Goal: Task Accomplishment & Management: Complete application form

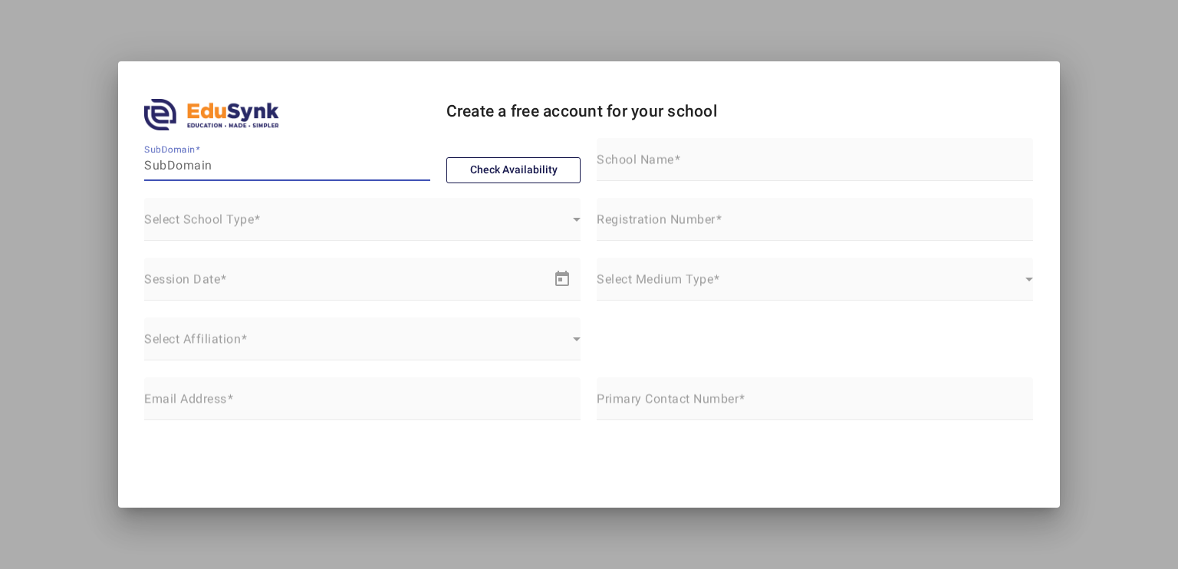
drag, startPoint x: 0, startPoint y: 0, endPoint x: 224, endPoint y: 170, distance: 281.4
click at [224, 170] on input "SubDomain" at bounding box center [287, 166] width 286 height 18
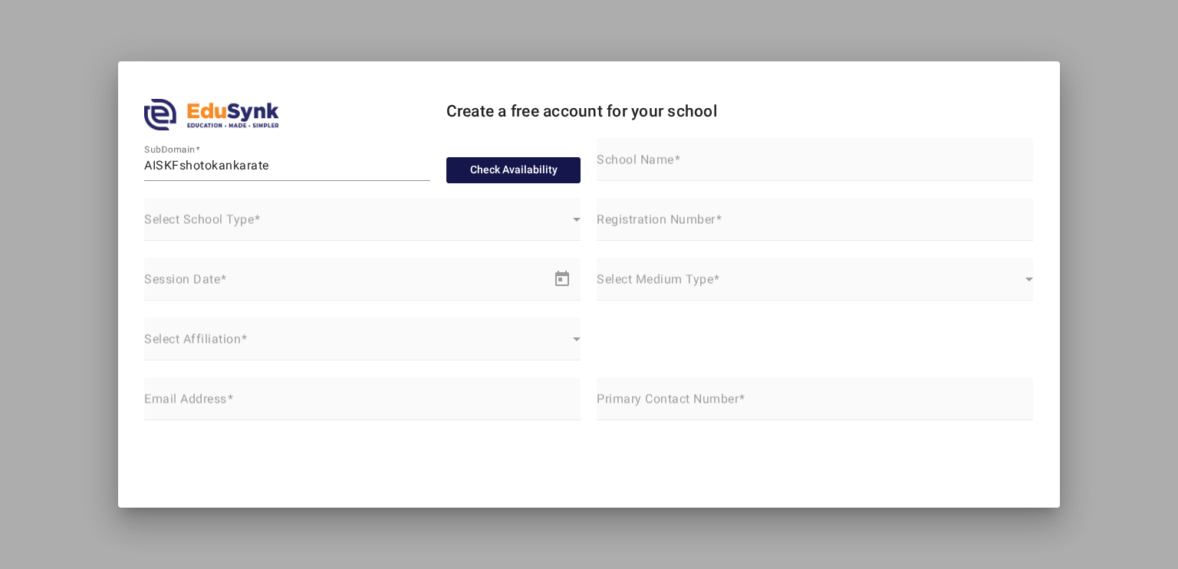
click at [488, 176] on button "Check Availability" at bounding box center [513, 170] width 135 height 26
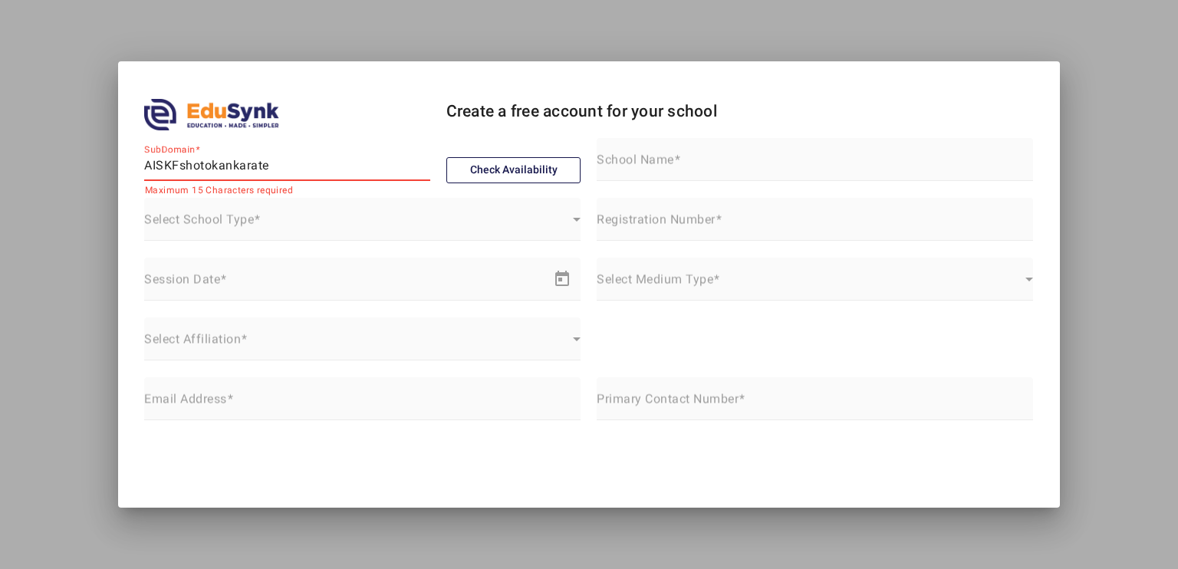
click at [183, 164] on input "AISKFshotokankarate" at bounding box center [287, 166] width 286 height 18
type input "AISKFshotokan"
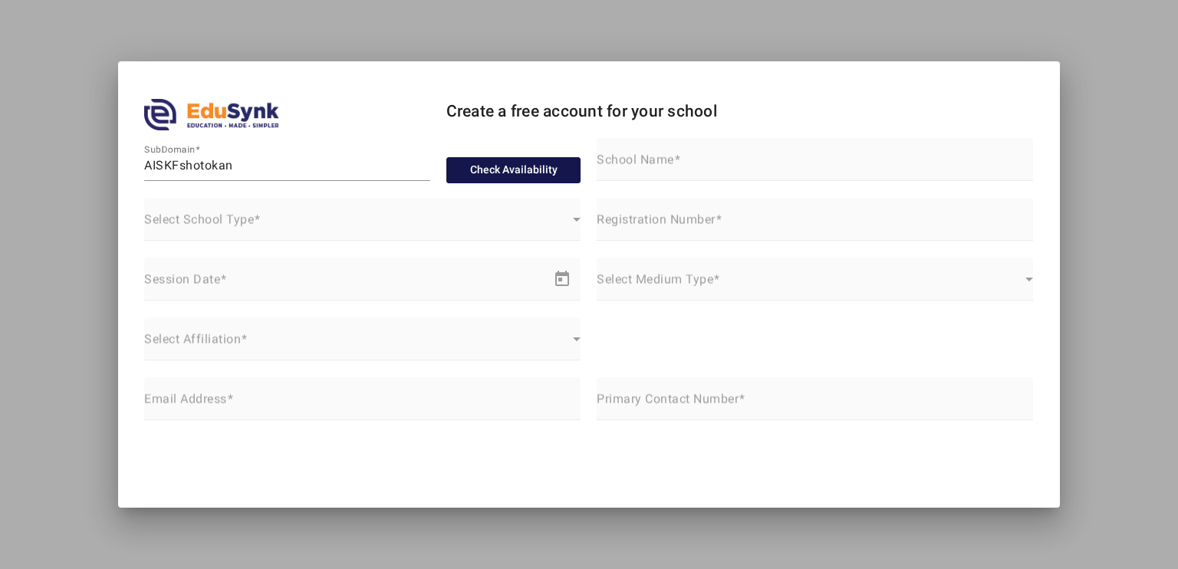
click at [476, 176] on button "Check Availability" at bounding box center [513, 170] width 135 height 26
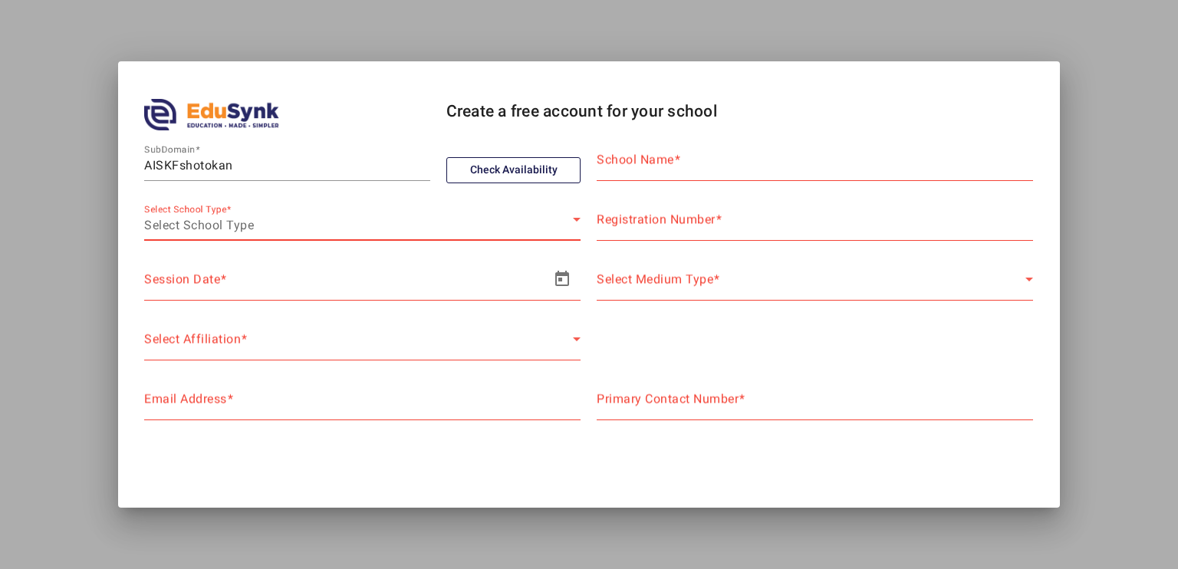
click at [310, 224] on div "Select School Type" at bounding box center [358, 225] width 429 height 18
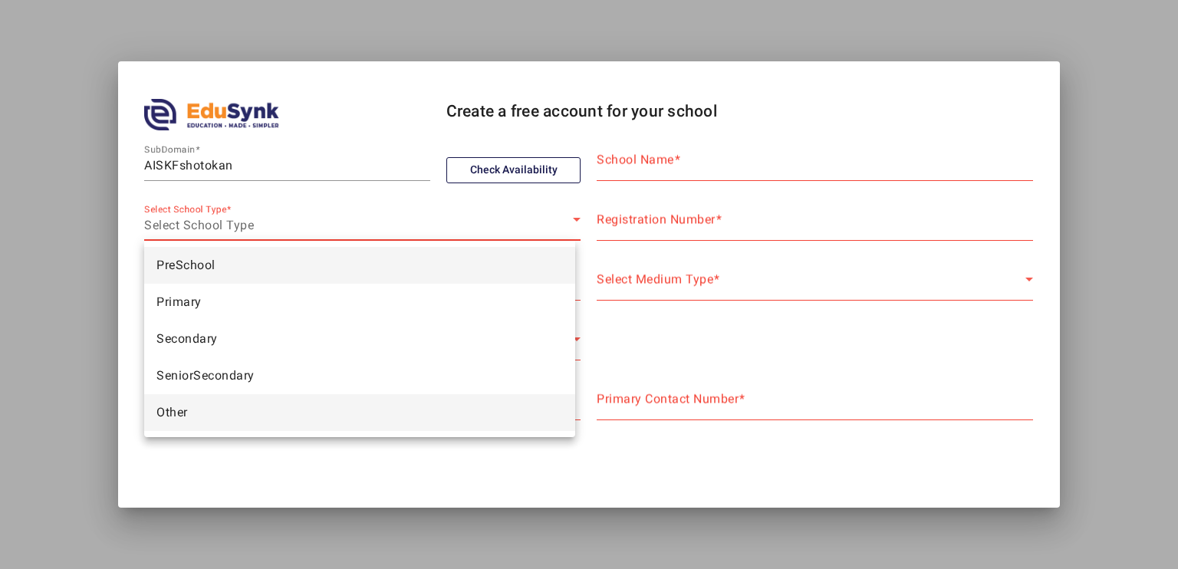
click at [231, 397] on mat-option "Other" at bounding box center [359, 412] width 431 height 37
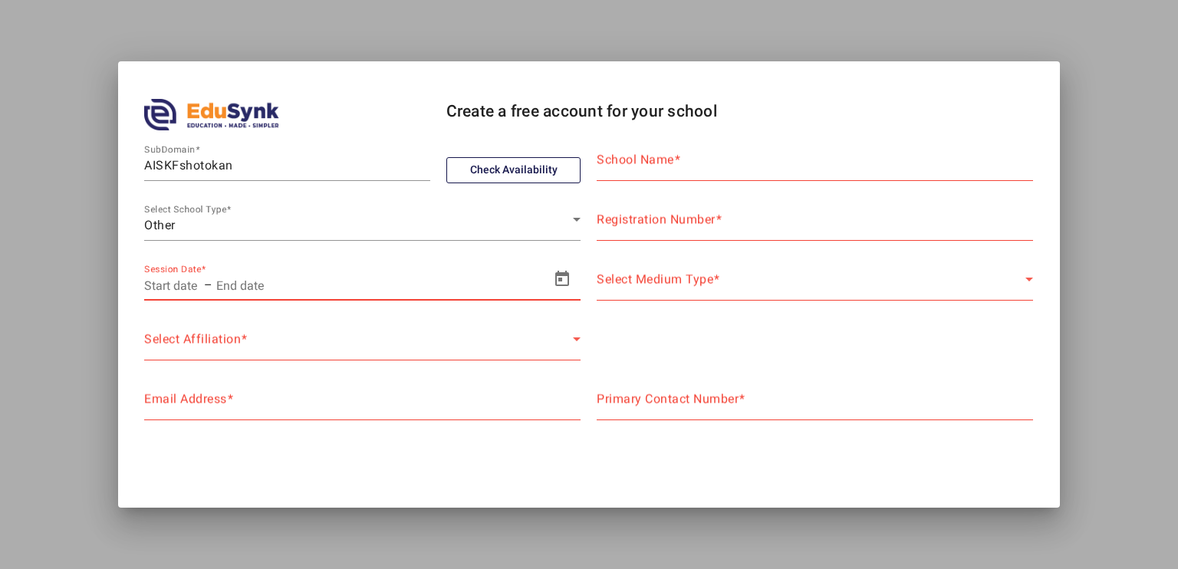
click at [256, 279] on input "text" at bounding box center [314, 285] width 196 height 18
click at [186, 285] on input "text" at bounding box center [172, 285] width 57 height 18
click at [544, 280] on span "Open calendar" at bounding box center [562, 279] width 37 height 37
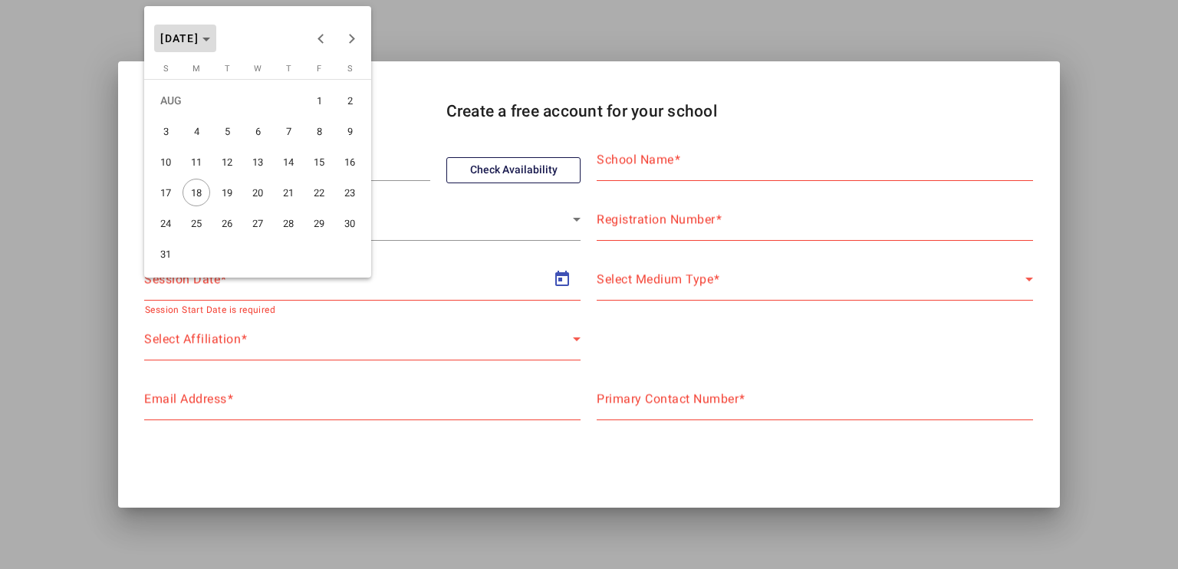
click at [210, 42] on span "[DATE]" at bounding box center [185, 38] width 50 height 11
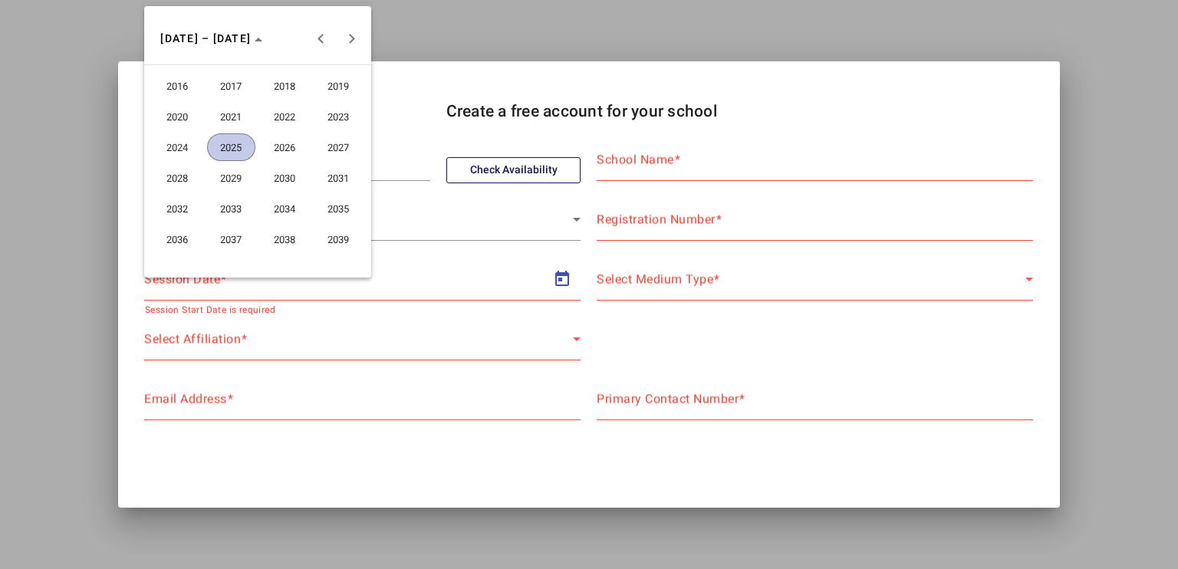
click at [242, 140] on span "2025" at bounding box center [231, 147] width 48 height 28
click at [173, 118] on span "JAN" at bounding box center [177, 117] width 48 height 28
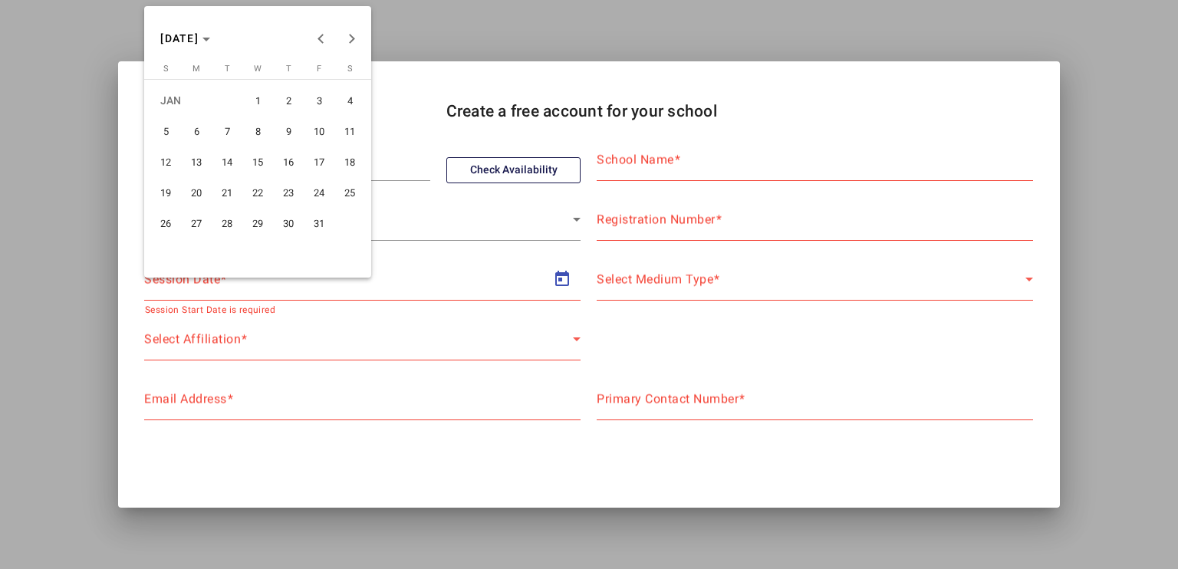
click at [259, 97] on span "1" at bounding box center [258, 101] width 28 height 28
type input "[DATE]"
click at [210, 42] on span "[DATE]" at bounding box center [185, 38] width 50 height 11
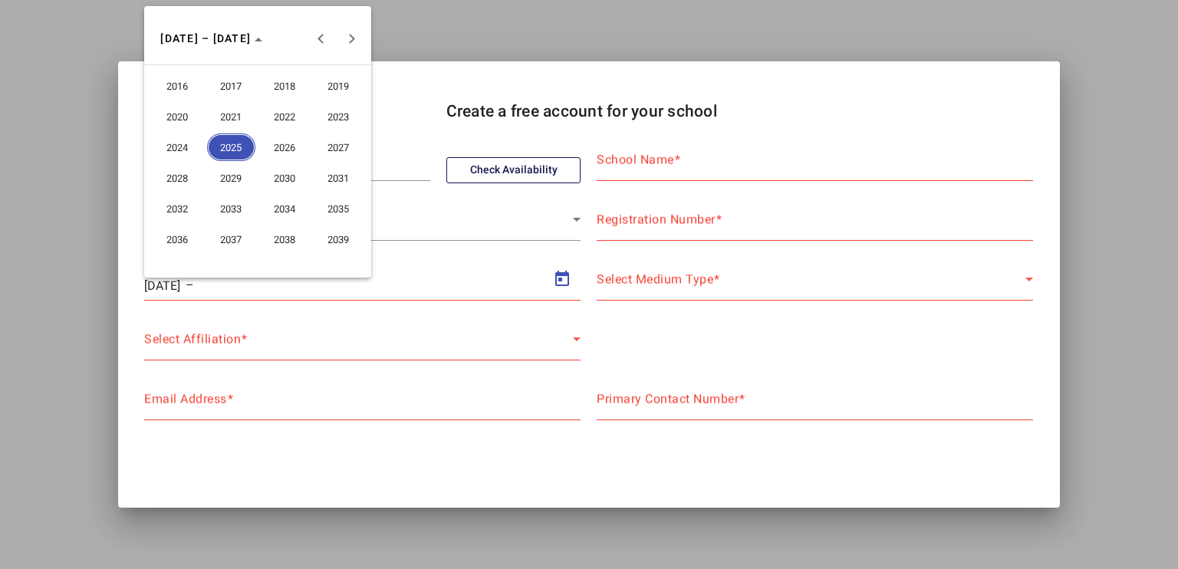
click at [272, 140] on span "2026" at bounding box center [285, 147] width 48 height 28
click at [322, 178] on span "DEC" at bounding box center [339, 178] width 48 height 28
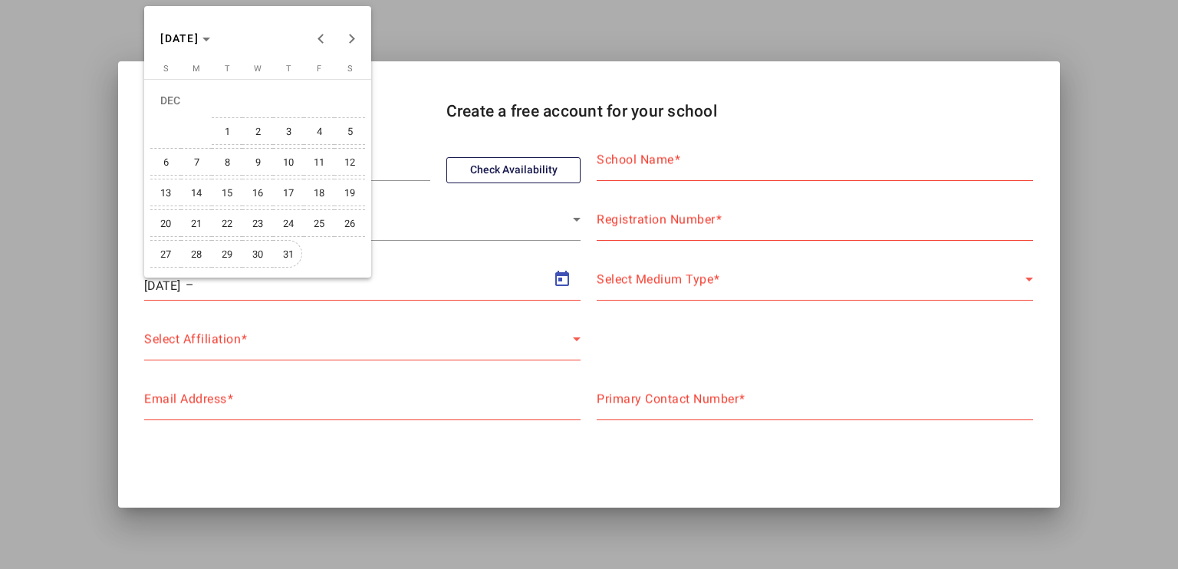
click at [285, 249] on span "31" at bounding box center [289, 254] width 28 height 28
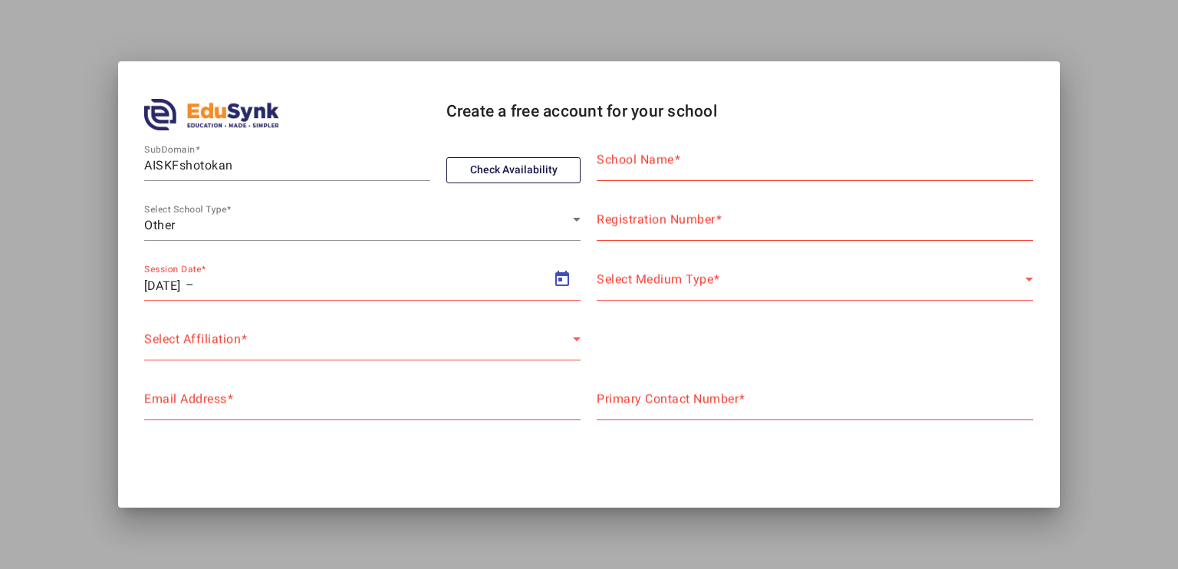
type input "[DATE]"
click at [375, 326] on div "Select Affiliation Select Affiliation" at bounding box center [362, 339] width 437 height 43
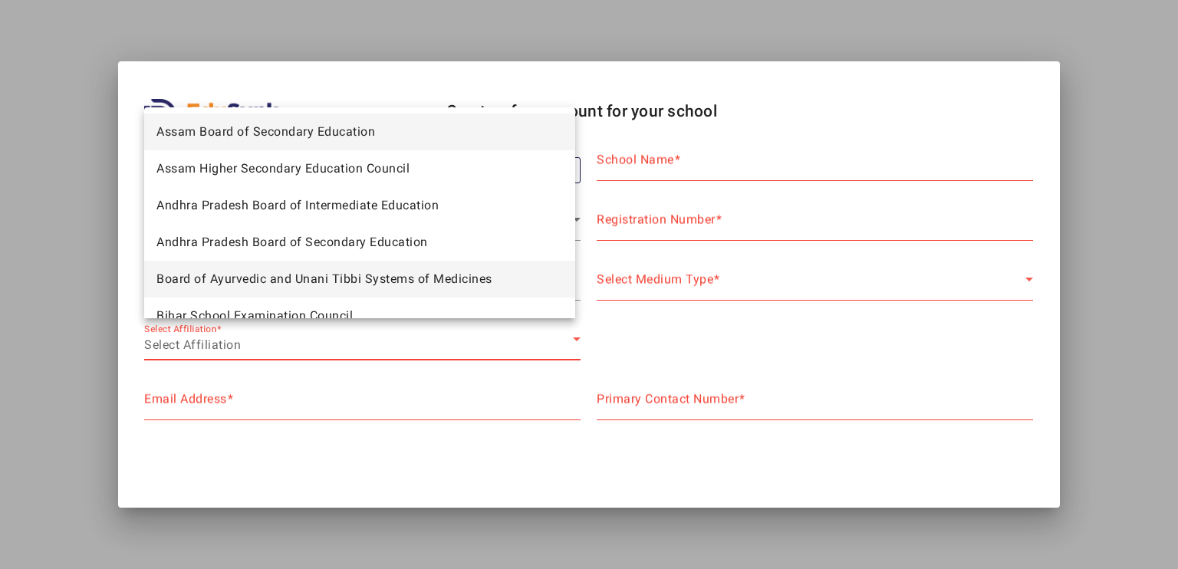
scroll to position [789, 0]
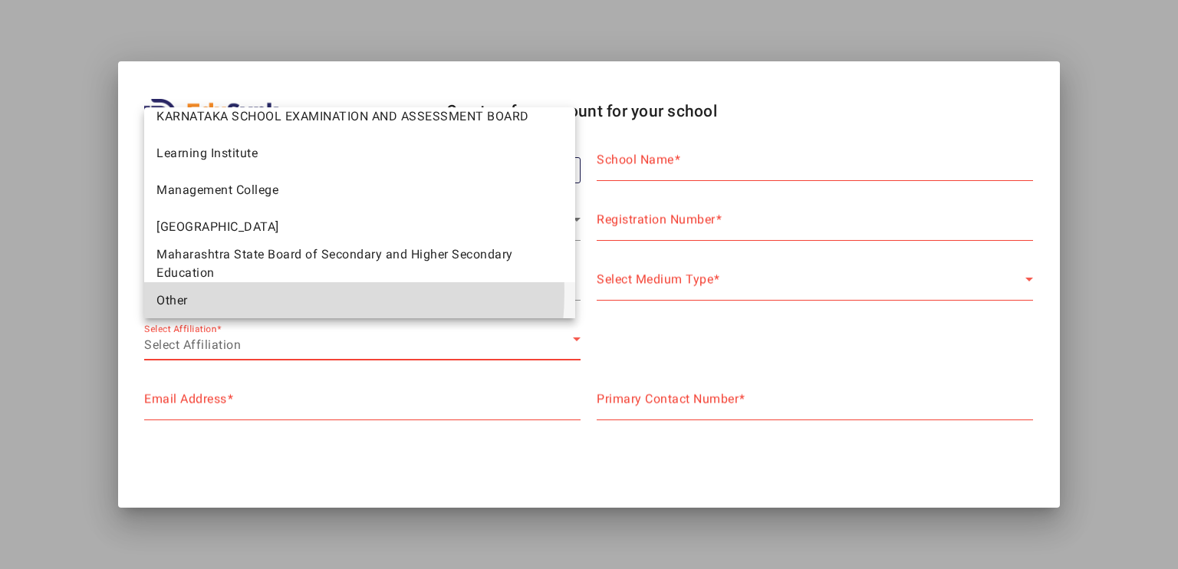
click at [234, 290] on mat-option "Other" at bounding box center [359, 300] width 431 height 37
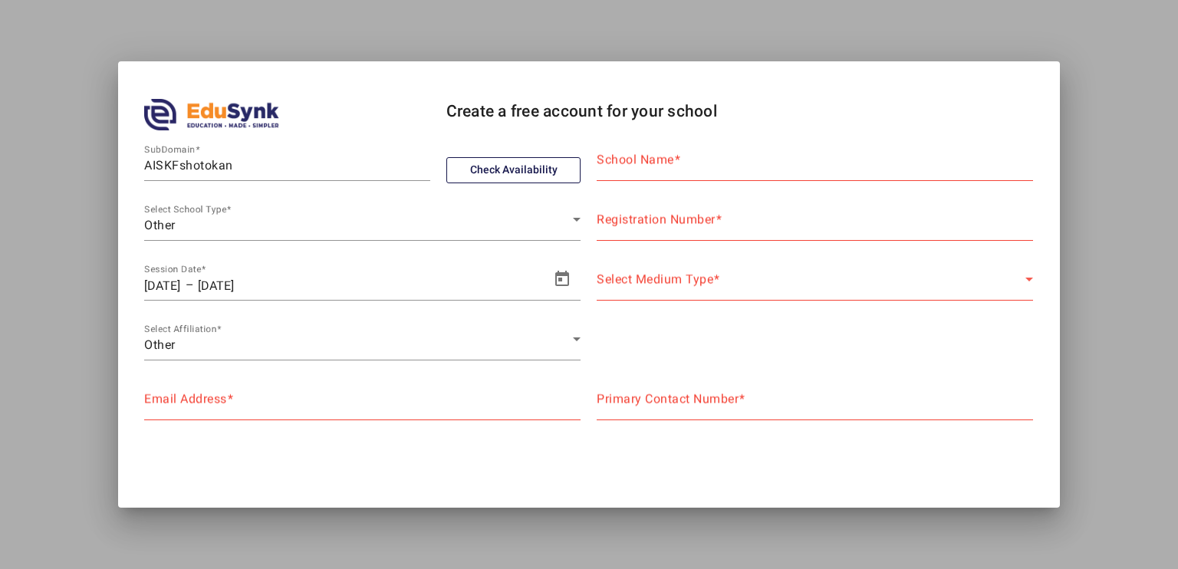
click at [634, 157] on mat-label "School Name" at bounding box center [635, 160] width 77 height 15
click at [634, 157] on input "School Name" at bounding box center [815, 166] width 437 height 18
type input "AISKF Shotokan Karate"
click at [642, 220] on mat-label "Registration Number" at bounding box center [656, 220] width 119 height 15
click at [642, 220] on input "Registration Number" at bounding box center [815, 225] width 437 height 18
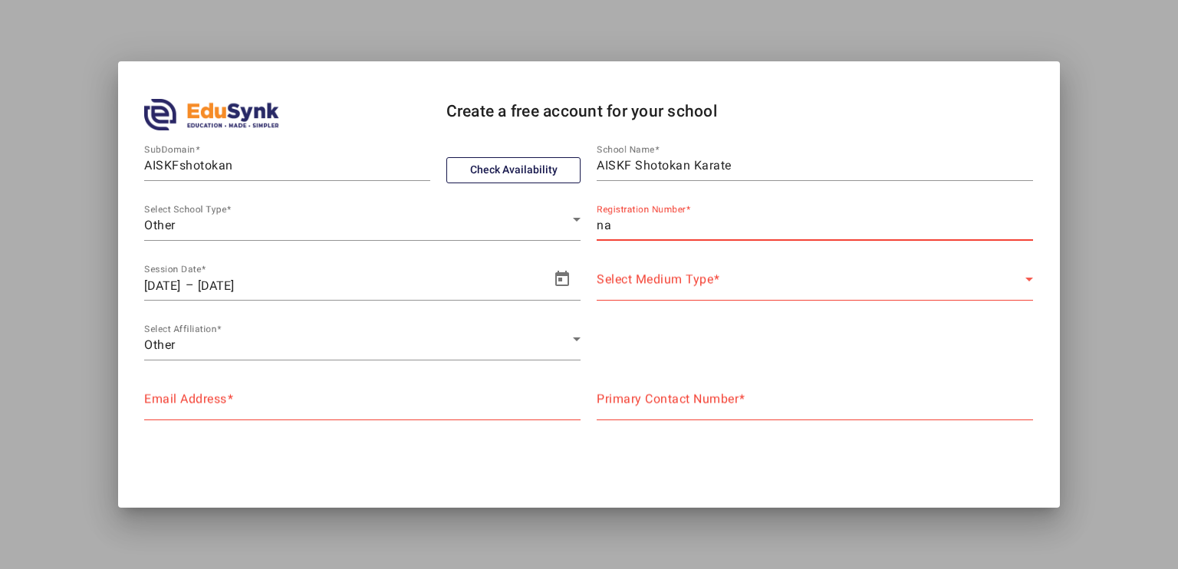
type input "na"
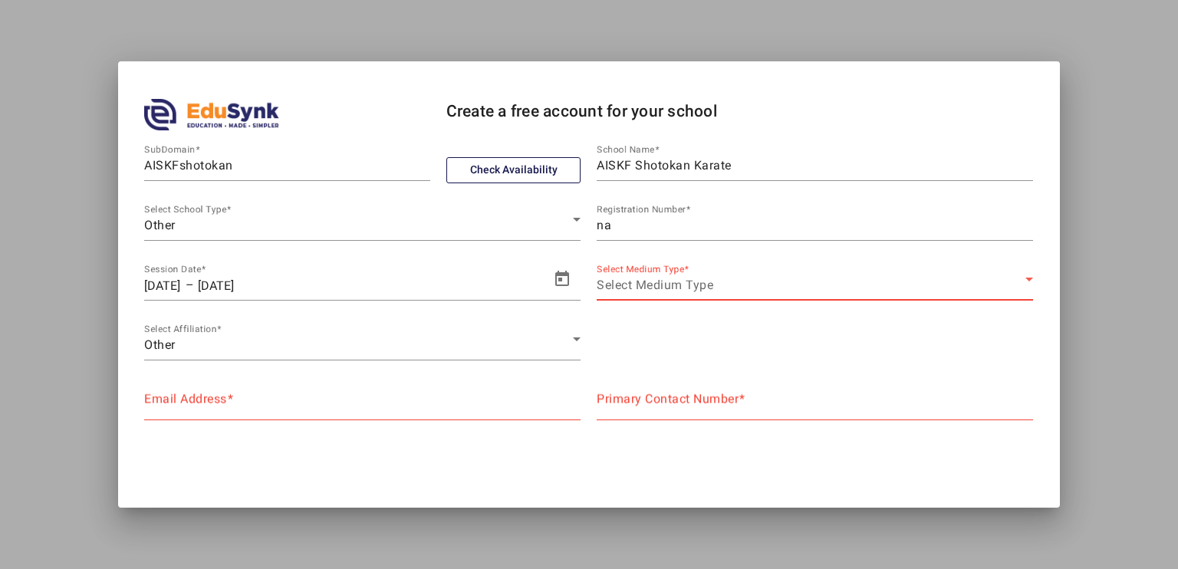
click at [663, 278] on span "Select Medium Type" at bounding box center [655, 285] width 117 height 15
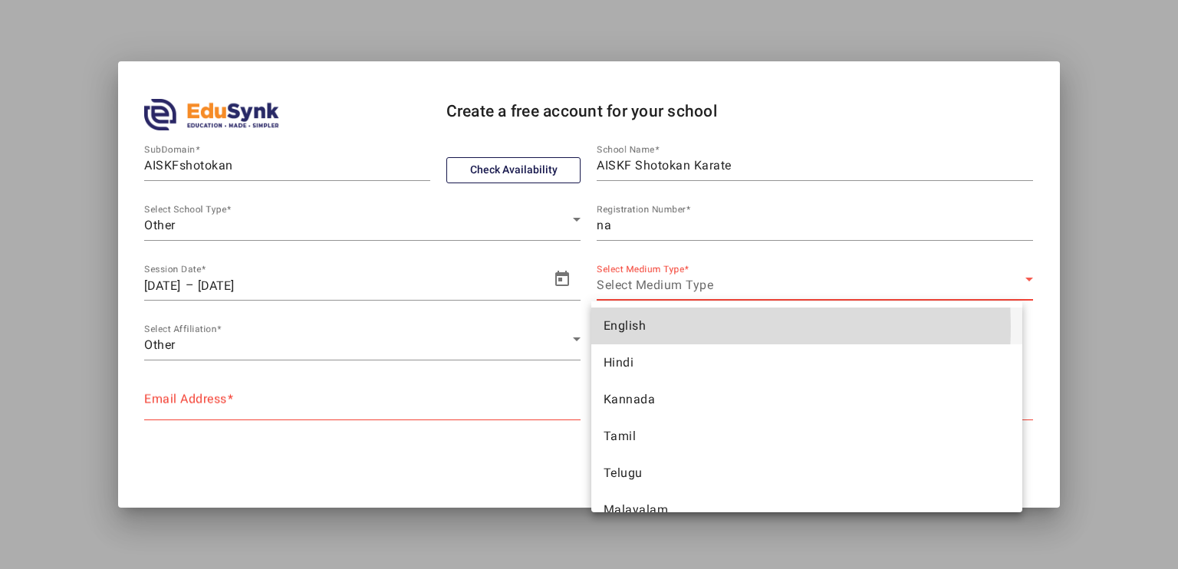
click at [638, 326] on span "English" at bounding box center [625, 326] width 43 height 18
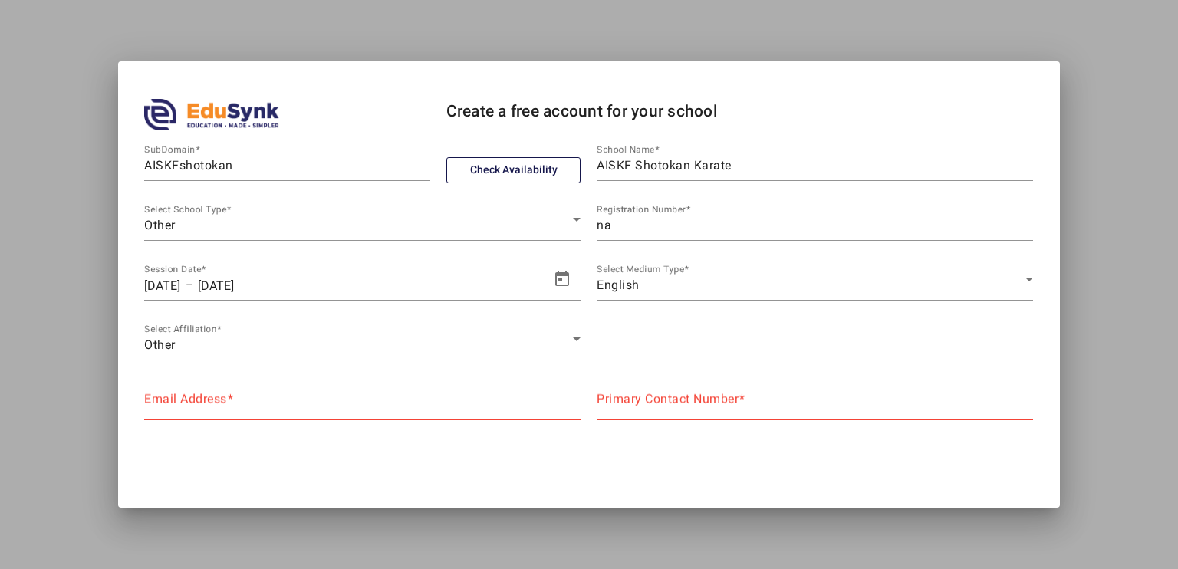
click at [324, 420] on div "Email Address" at bounding box center [362, 398] width 437 height 43
paste input "[EMAIL_ADDRESS][DOMAIN_NAME]"
type input "[EMAIL_ADDRESS][DOMAIN_NAME]"
click at [666, 400] on mat-label "Primary Contact Number" at bounding box center [668, 399] width 142 height 15
click at [666, 400] on input "Primary Contact Number" at bounding box center [815, 405] width 437 height 18
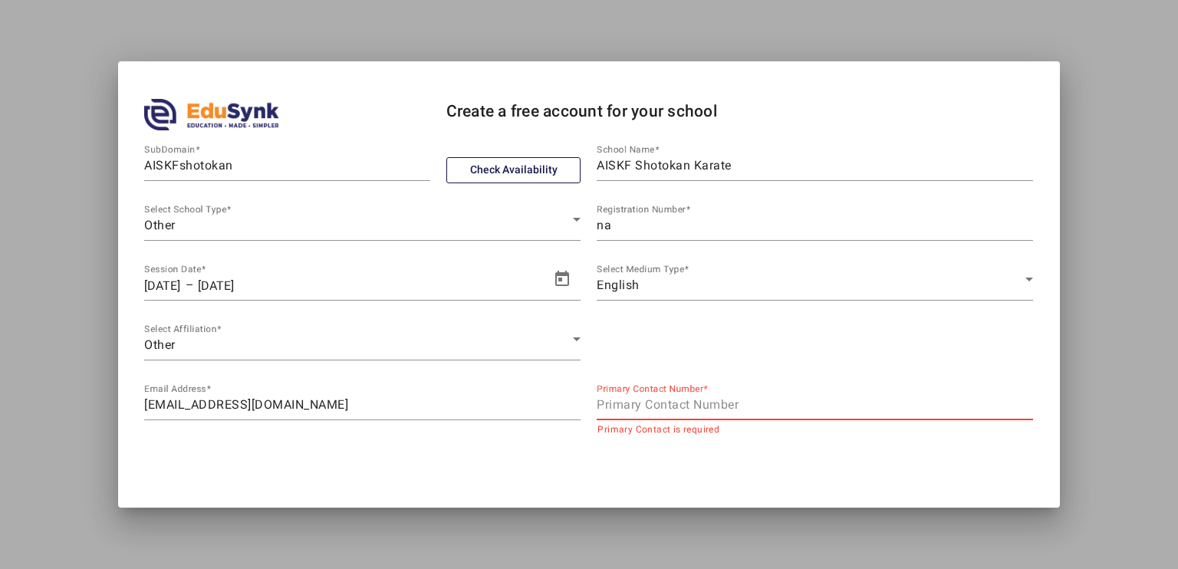
paste input "75067 51865"
click at [633, 407] on input "75067 51865" at bounding box center [815, 405] width 437 height 18
type input "7506751865"
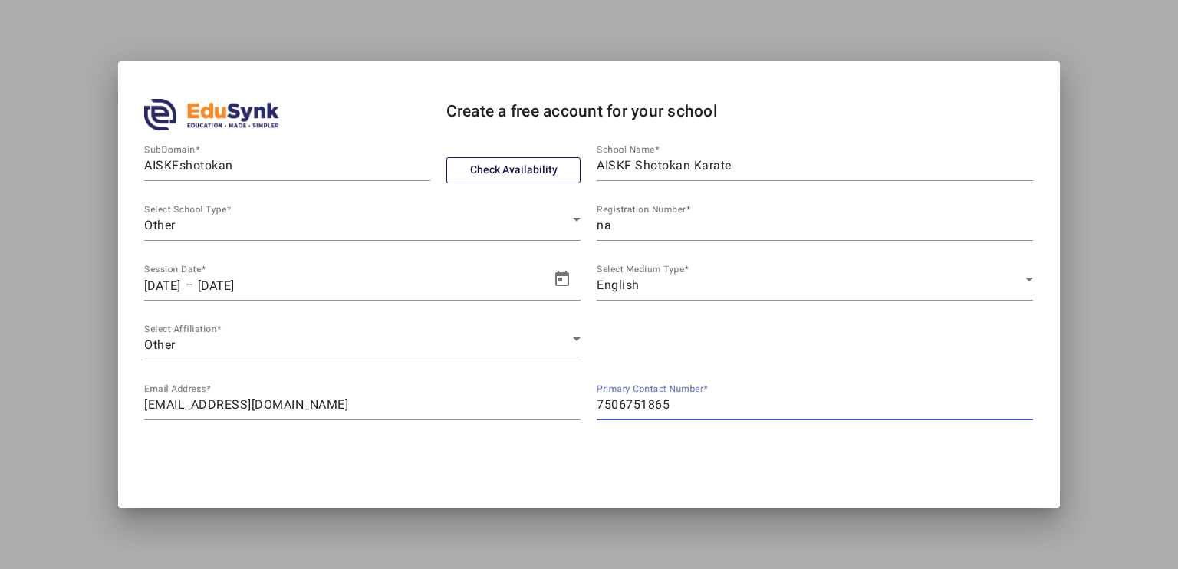
scroll to position [49, 0]
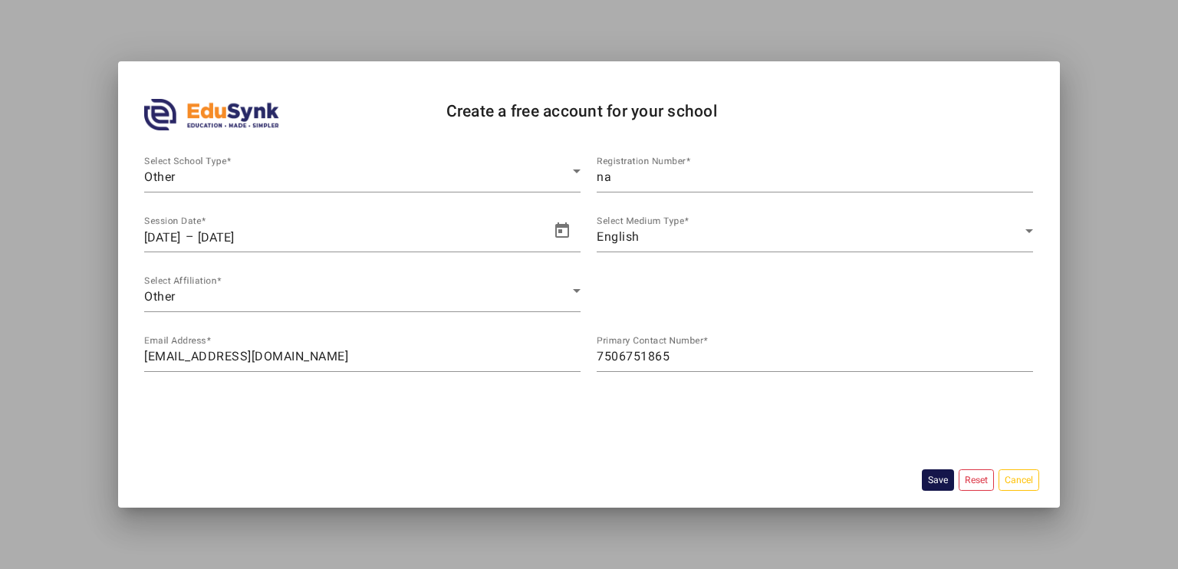
click at [924, 479] on button "Save" at bounding box center [938, 480] width 32 height 21
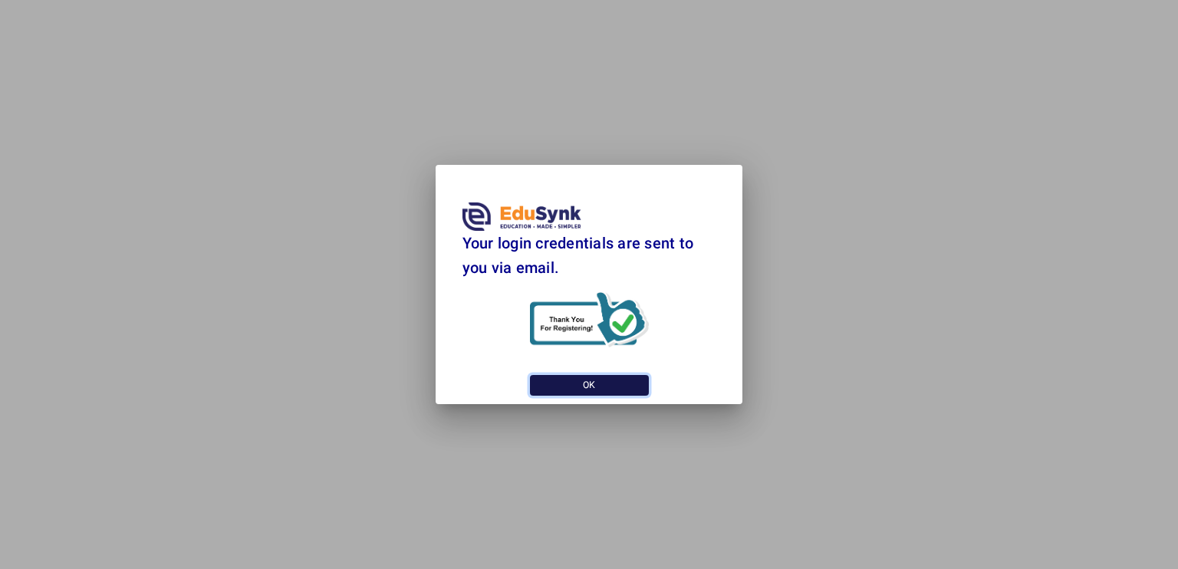
click at [589, 387] on button "OK" at bounding box center [589, 385] width 119 height 21
